Goal: Information Seeking & Learning: Check status

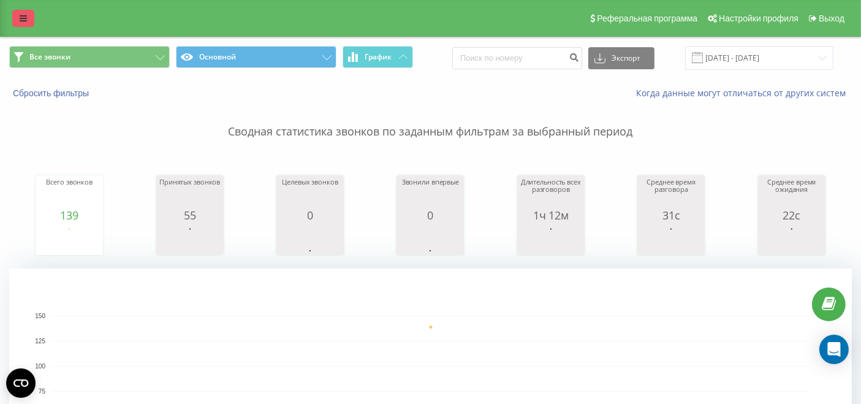
click at [26, 23] on link at bounding box center [23, 18] width 22 height 17
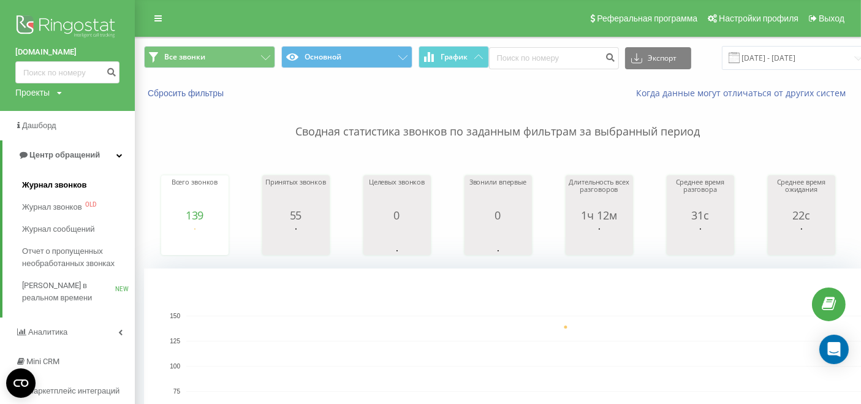
click at [55, 180] on span "Журнал звонков" at bounding box center [54, 185] width 64 height 12
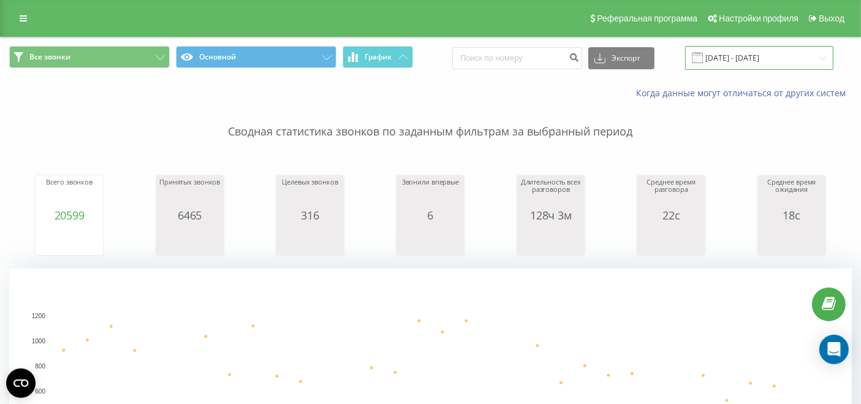
click at [788, 52] on input "19.08.2025 - 19.09.2025" at bounding box center [759, 58] width 148 height 24
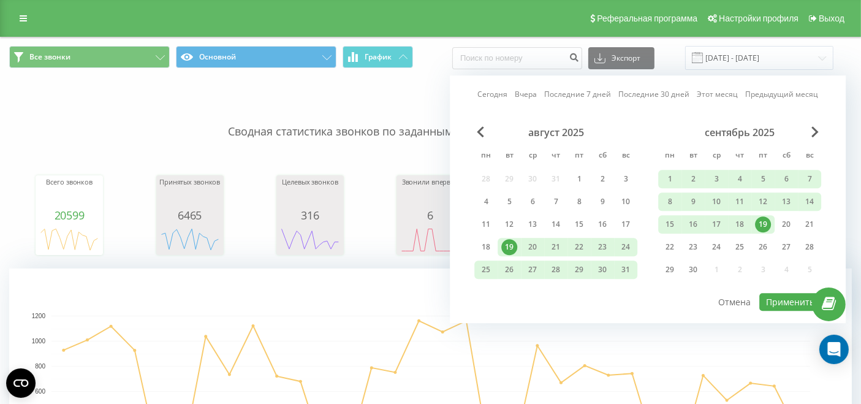
click at [760, 227] on div "19" at bounding box center [763, 224] width 16 height 16
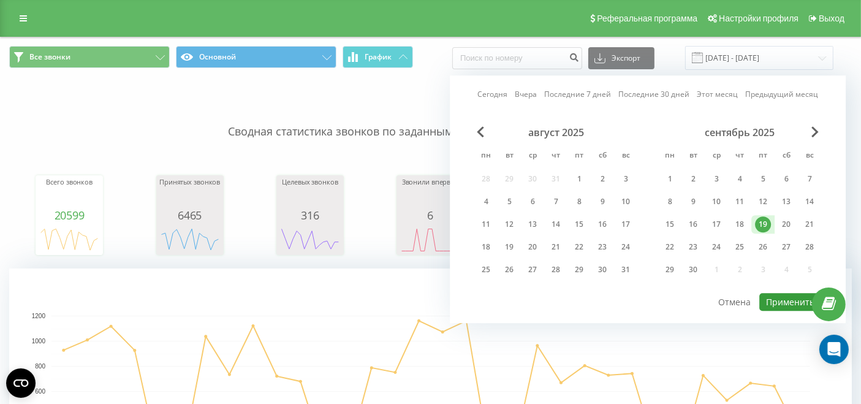
click at [778, 306] on button "Применить" at bounding box center [791, 302] width 62 height 18
type input "19.09.2025 - 19.09.2025"
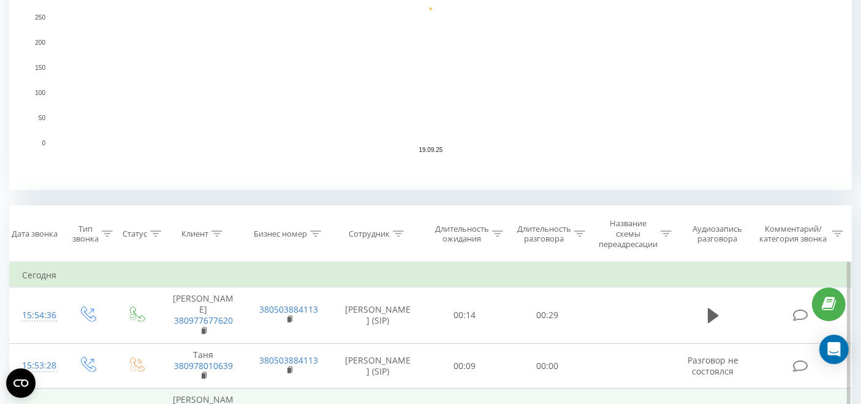
scroll to position [476, 0]
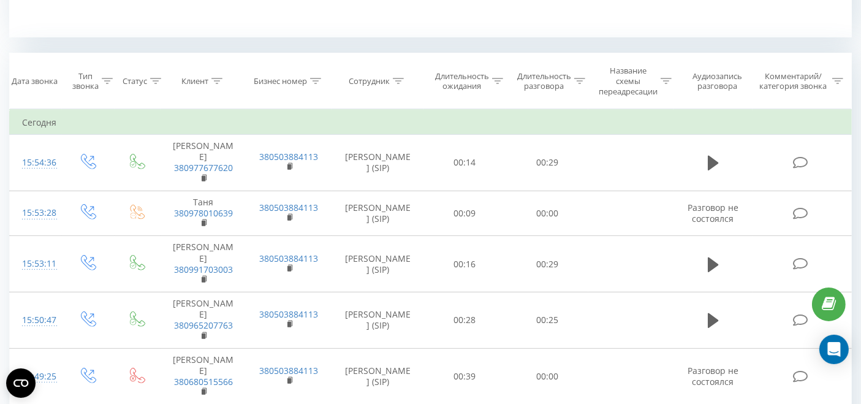
click at [109, 79] on icon at bounding box center [107, 81] width 11 height 6
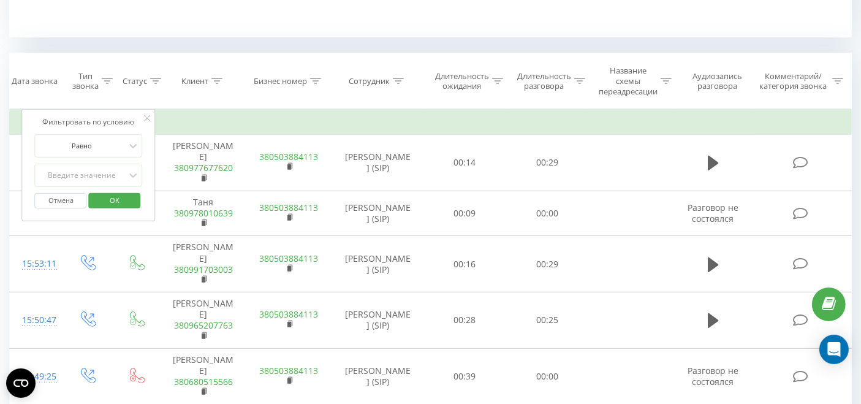
click at [404, 77] on div "Сотрудник" at bounding box center [378, 81] width 92 height 10
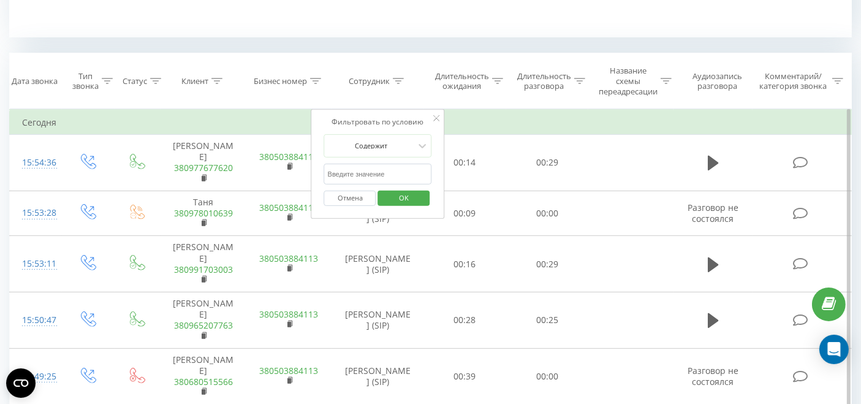
click at [382, 168] on input "text" at bounding box center [378, 174] width 108 height 21
type input "стажер"
click button "OK" at bounding box center [404, 198] width 52 height 15
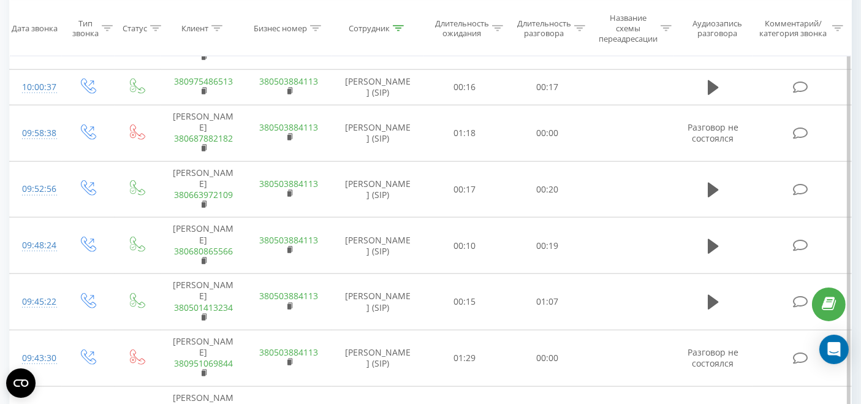
scroll to position [1398, 0]
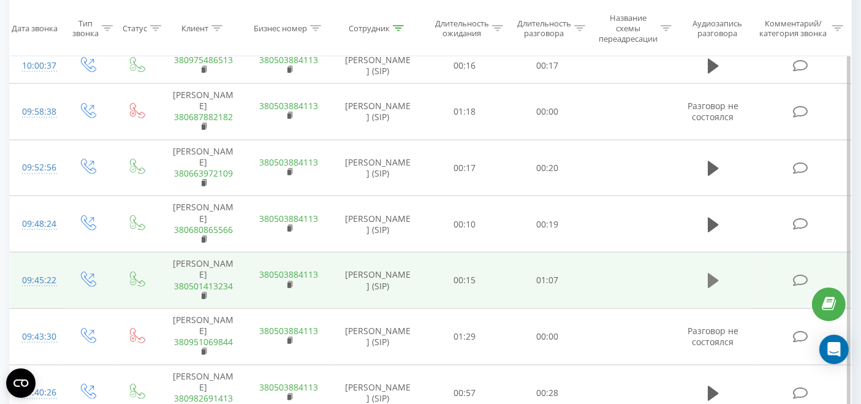
click at [714, 273] on icon at bounding box center [713, 280] width 11 height 15
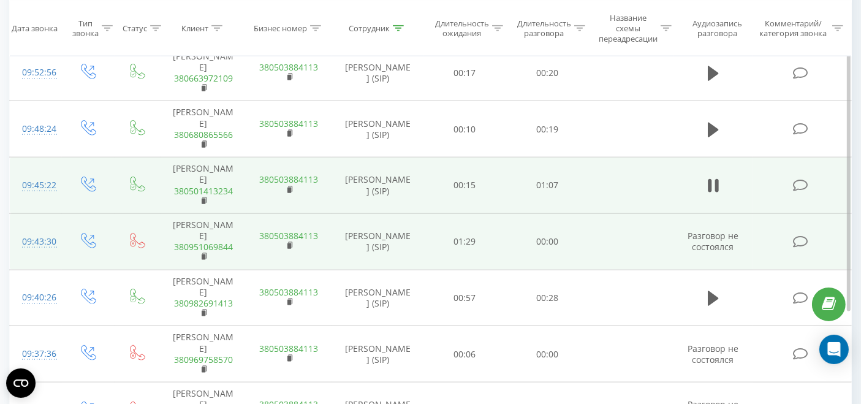
scroll to position [1494, 0]
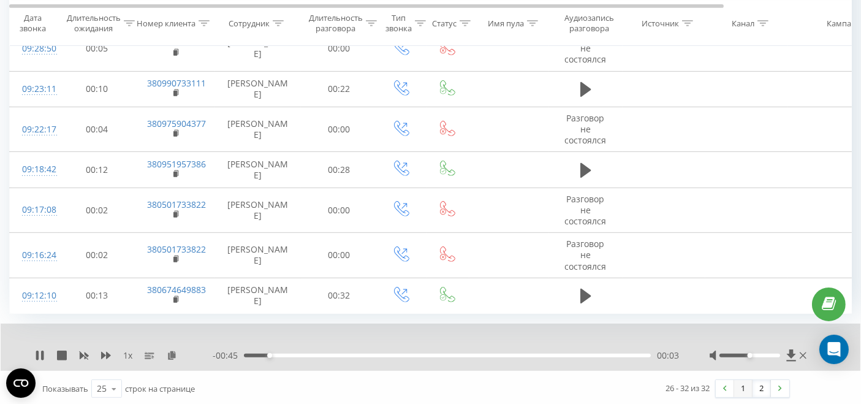
click at [742, 386] on link "1" at bounding box center [743, 388] width 18 height 17
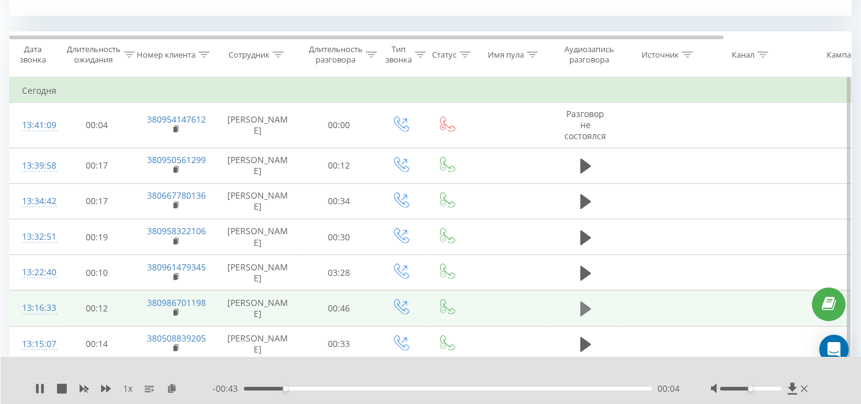
scroll to position [430, 0]
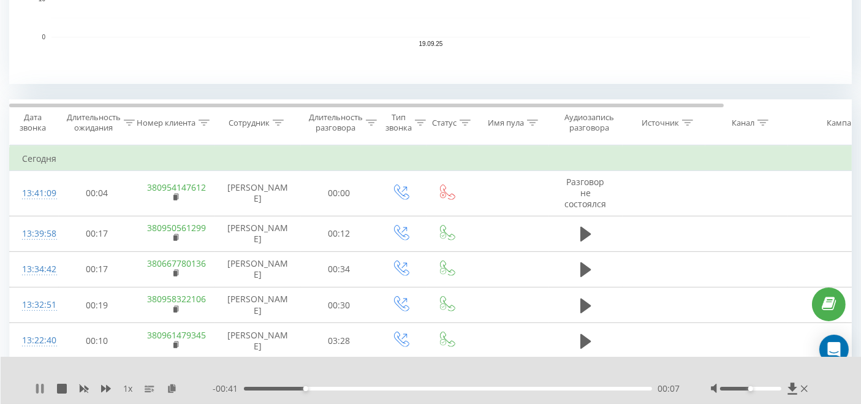
click at [39, 388] on icon at bounding box center [40, 389] width 10 height 10
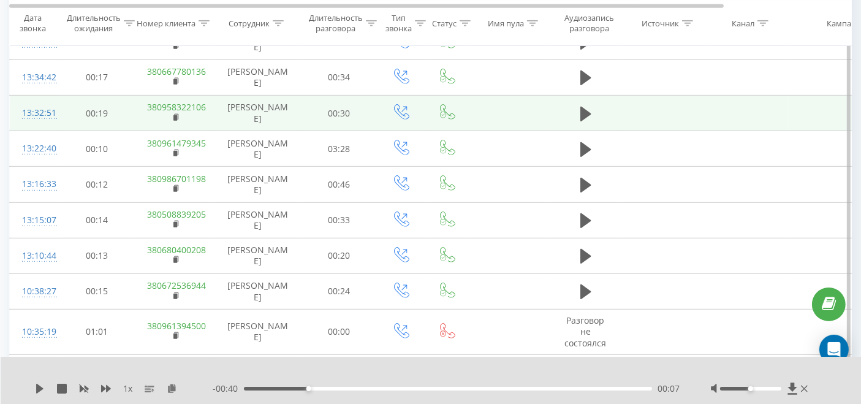
scroll to position [634, 0]
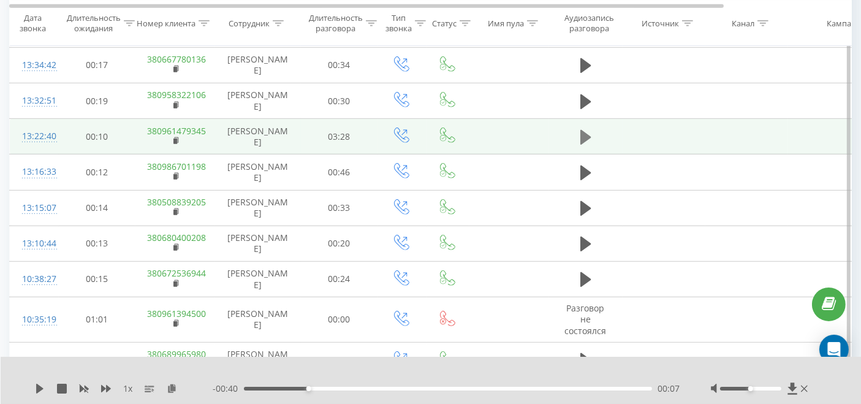
click at [589, 135] on icon at bounding box center [586, 137] width 11 height 15
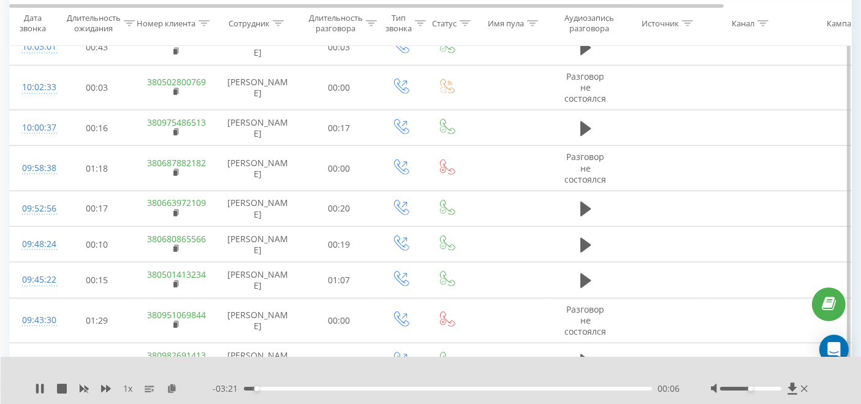
scroll to position [1158, 0]
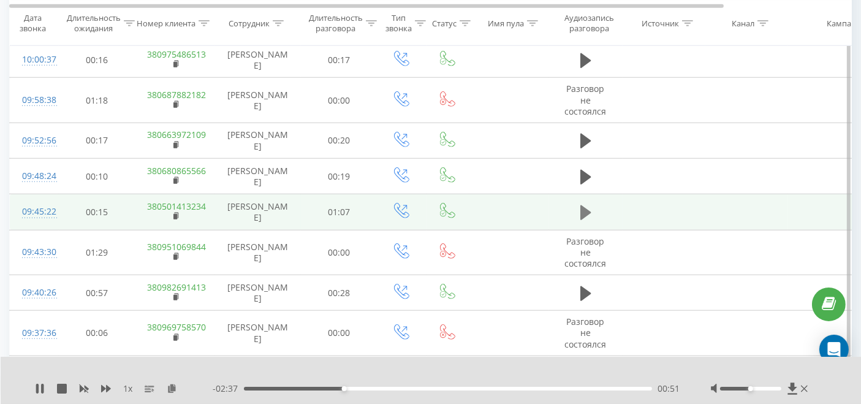
click at [587, 212] on icon at bounding box center [586, 212] width 11 height 17
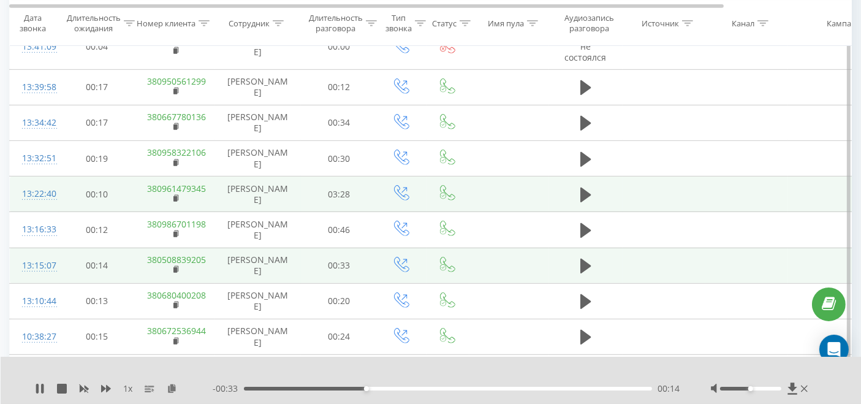
scroll to position [561, 0]
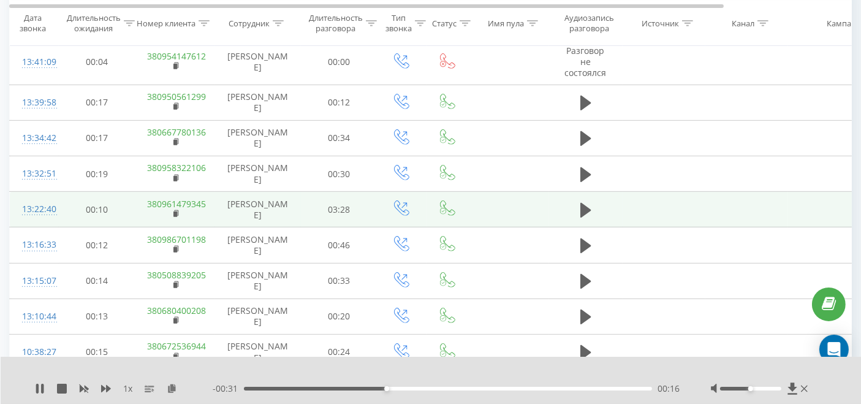
click at [417, 389] on div "00:16" at bounding box center [448, 389] width 408 height 4
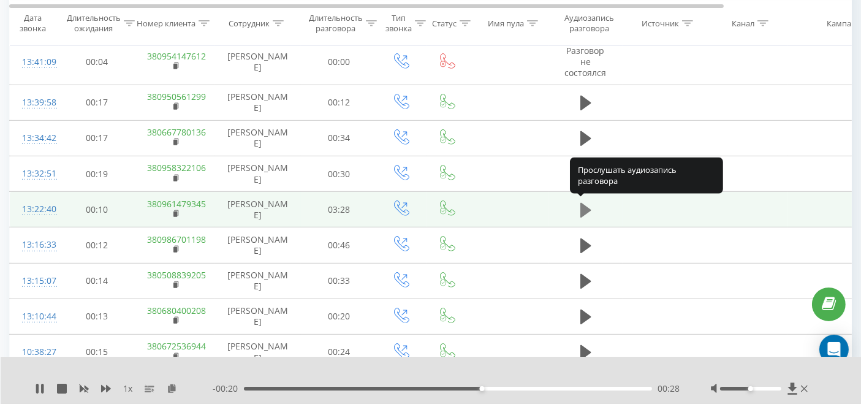
click at [581, 211] on icon at bounding box center [586, 210] width 11 height 15
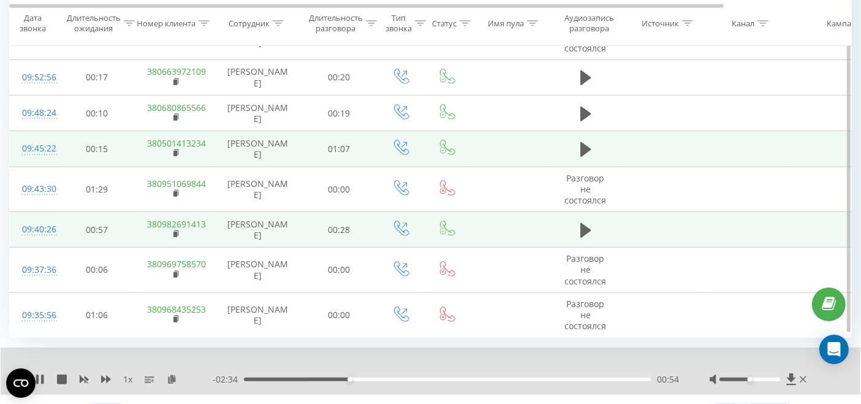
scroll to position [1242, 0]
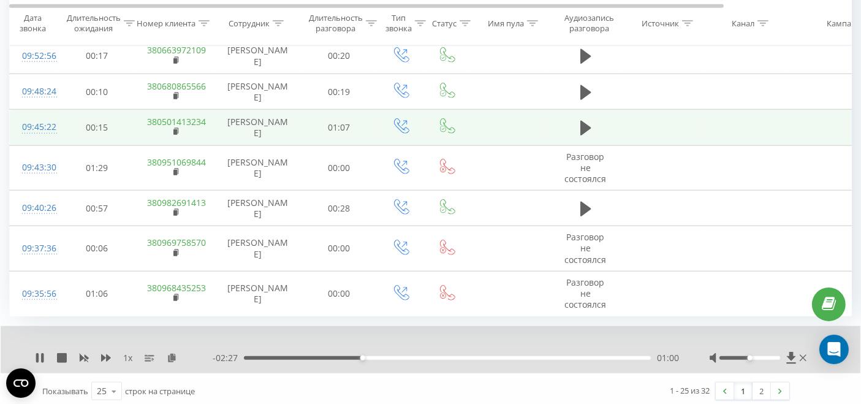
click at [100, 352] on div "1 x" at bounding box center [124, 358] width 178 height 12
click at [107, 354] on icon at bounding box center [106, 357] width 10 height 7
click at [763, 383] on link "2" at bounding box center [762, 391] width 18 height 17
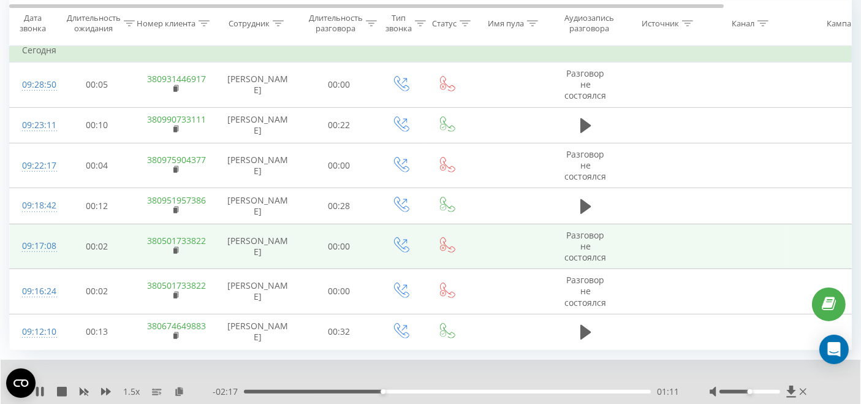
scroll to position [574, 0]
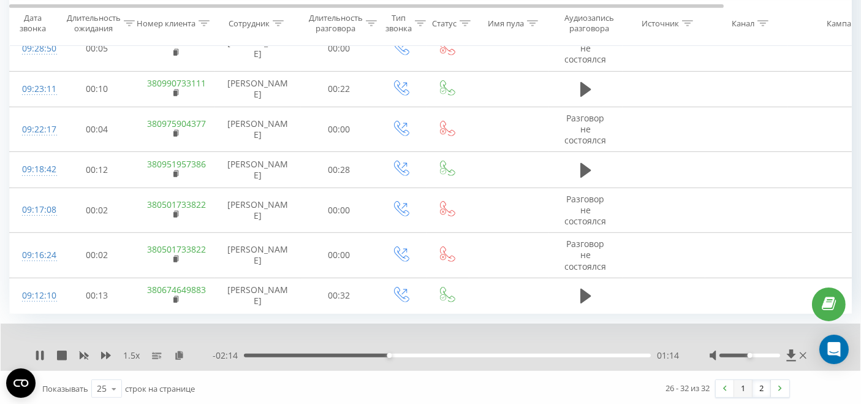
click at [739, 382] on link "1" at bounding box center [743, 388] width 18 height 17
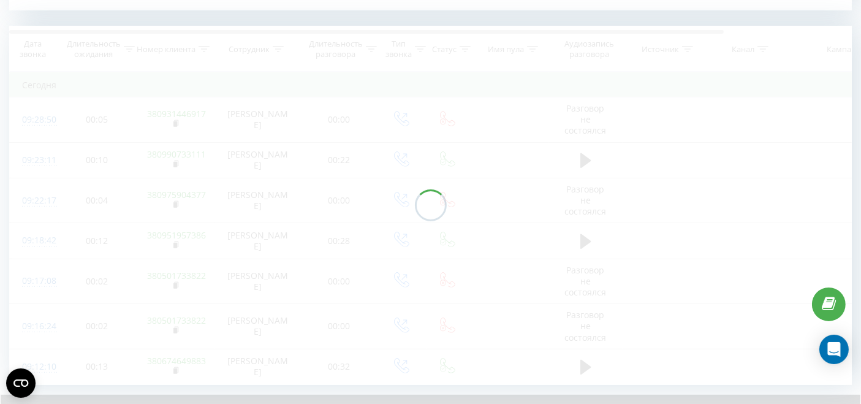
scroll to position [498, 0]
